Goal: Book appointment/travel/reservation

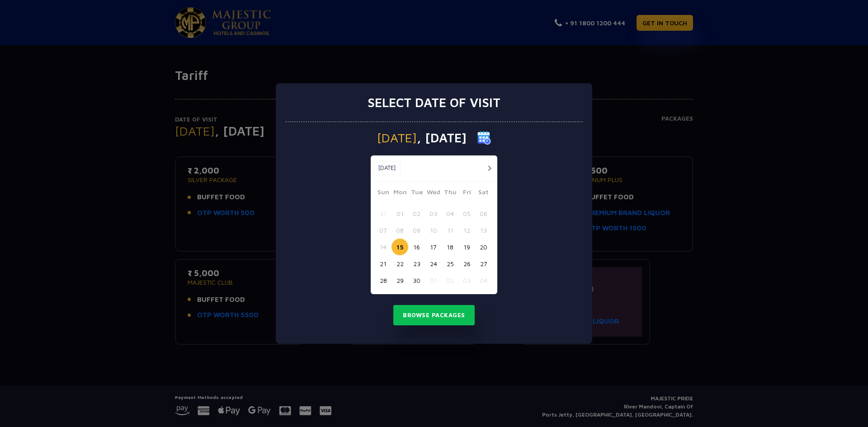
click at [416, 249] on button "16" at bounding box center [416, 247] width 17 height 17
click at [429, 315] on button "Browse Packages" at bounding box center [433, 315] width 81 height 21
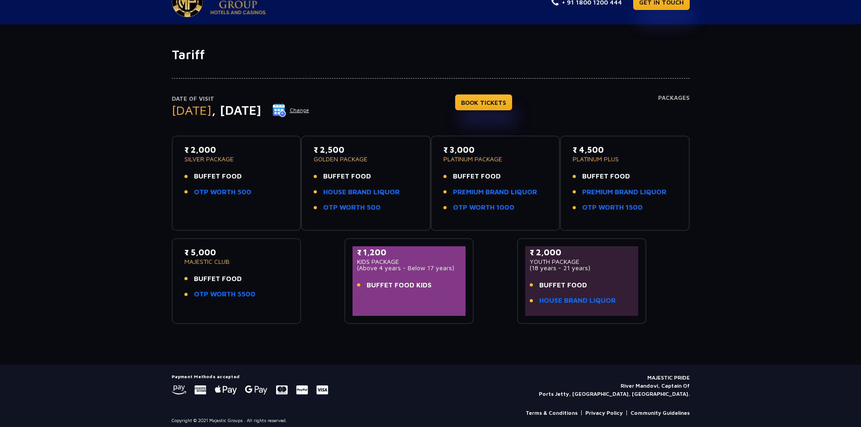
scroll to position [27, 0]
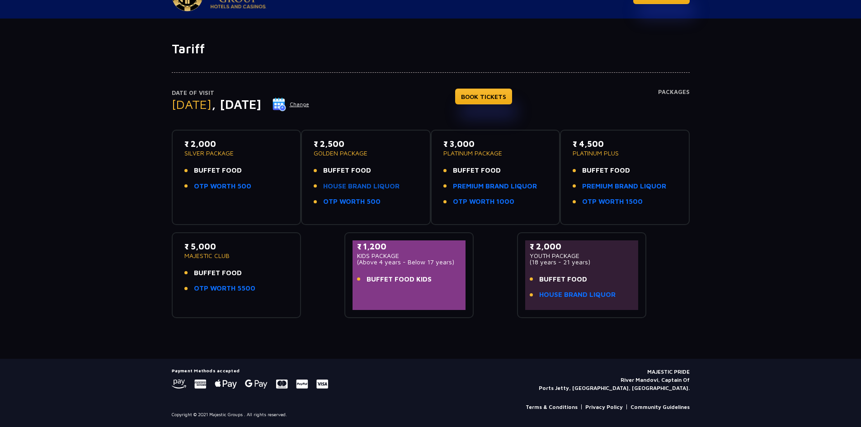
click at [381, 185] on link "HOUSE BRAND LIQUOR" at bounding box center [361, 186] width 76 height 10
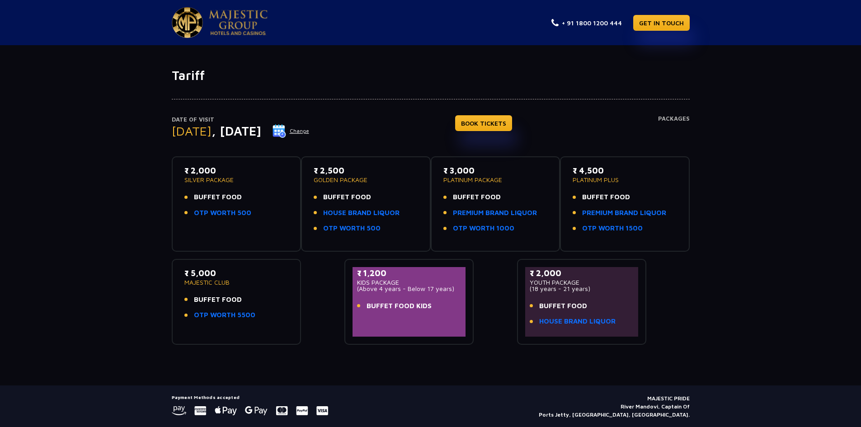
click at [240, 18] on img at bounding box center [238, 22] width 59 height 25
click at [509, 121] on link "BOOK TICKETS" at bounding box center [483, 123] width 57 height 16
